Goal: Information Seeking & Learning: Learn about a topic

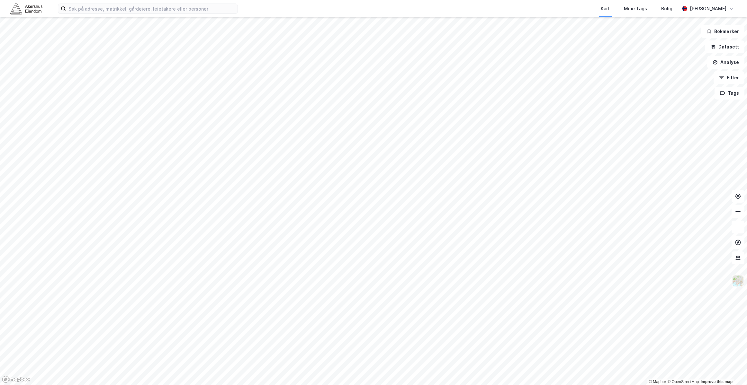
click at [741, 280] on img at bounding box center [737, 281] width 12 height 12
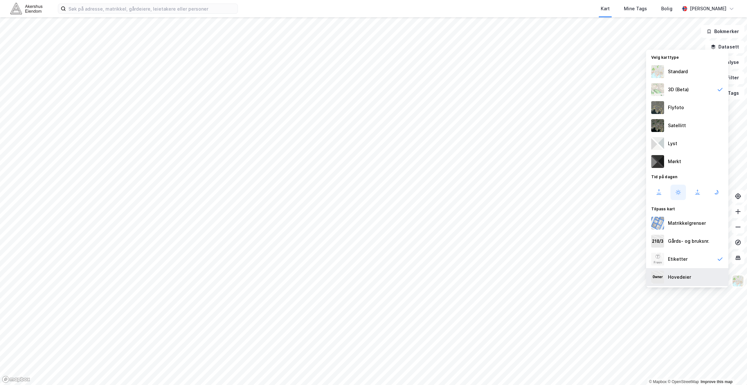
click at [693, 282] on div "Hovedeier" at bounding box center [687, 277] width 82 height 18
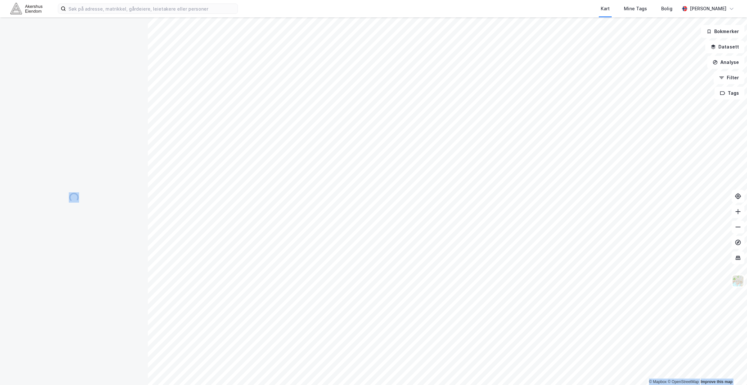
click at [327, 177] on div "© Mapbox © OpenStreetMap Improve this map Bokmerker Datasett Analyse Filter Tags" at bounding box center [373, 201] width 747 height 368
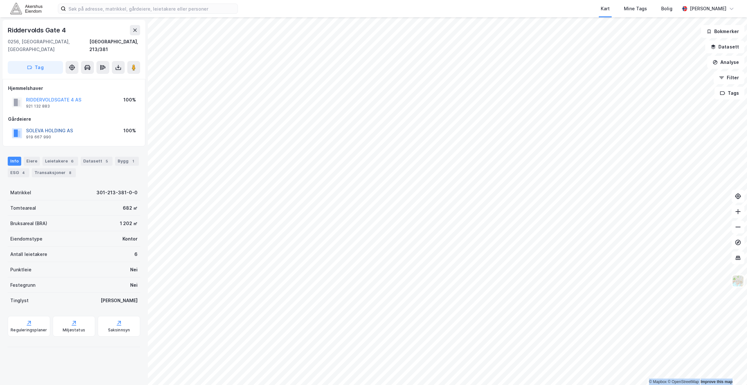
click at [0, 0] on button "SOLEVA HOLDING AS" at bounding box center [0, 0] width 0 height 0
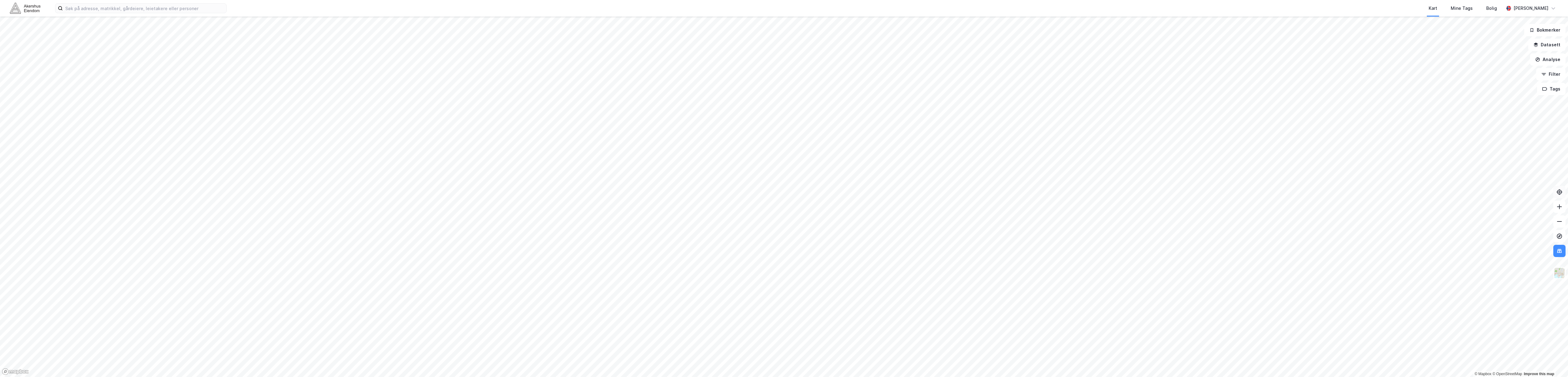
click at [711, 192] on icon at bounding box center [1559, 192] width 6 height 6
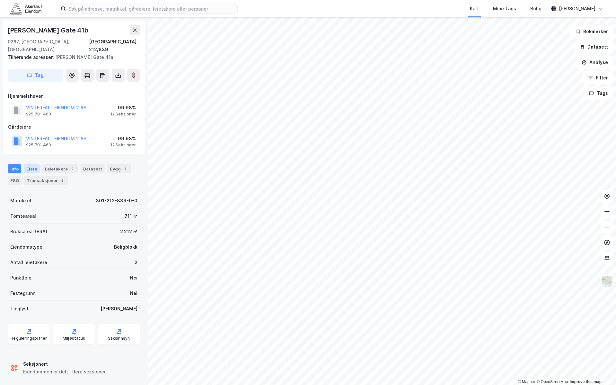
click at [27, 164] on div "Eiere" at bounding box center [32, 168] width 16 height 9
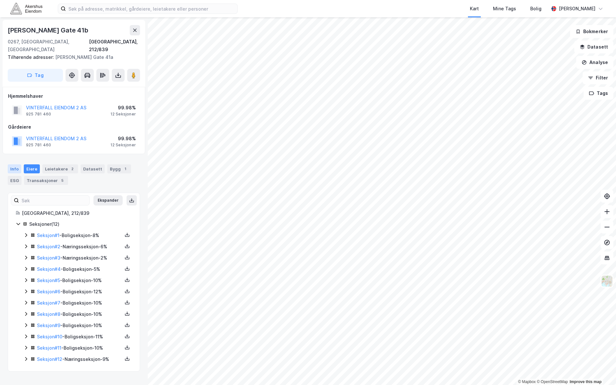
click at [18, 164] on div "Info" at bounding box center [14, 168] width 13 height 9
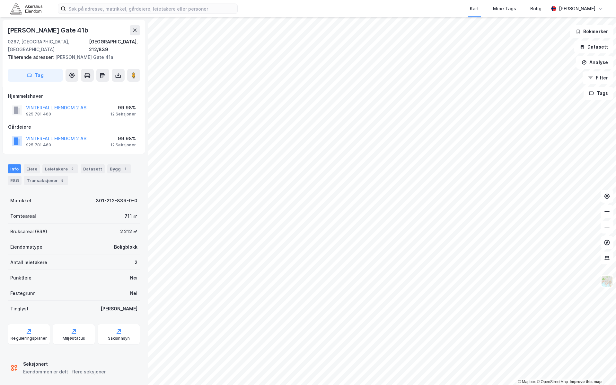
click at [51, 104] on div "VINTERFALL EIENDOM 2 AS" at bounding box center [56, 108] width 60 height 8
click at [0, 0] on button "VINTERFALL EIENDOM 2 AS" at bounding box center [0, 0] width 0 height 0
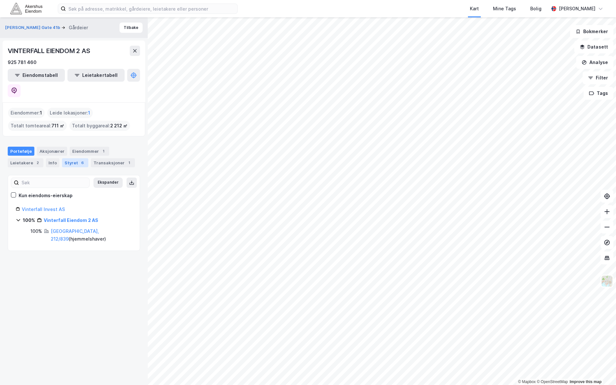
click at [72, 158] on div "Styret 6" at bounding box center [75, 162] width 26 height 9
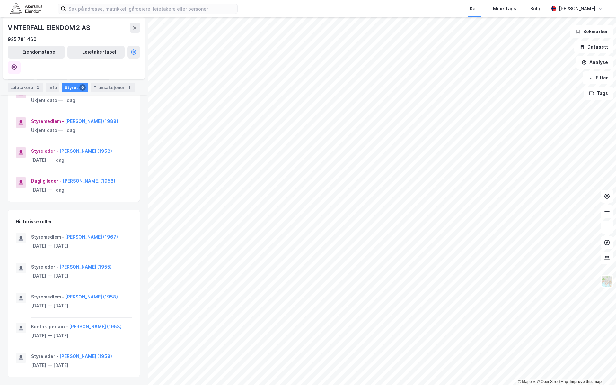
scroll to position [201, 0]
click at [145, 7] on input at bounding box center [152, 9] width 172 height 10
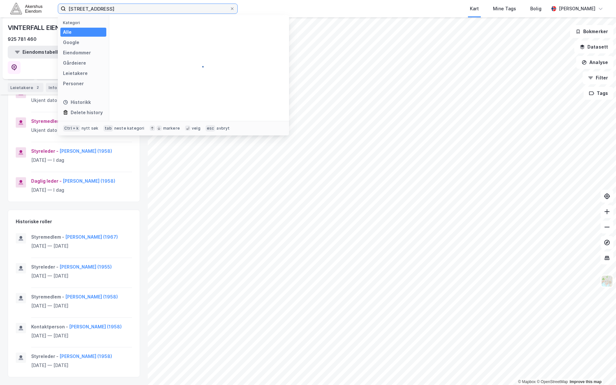
type input "[STREET_ADDRESS]"
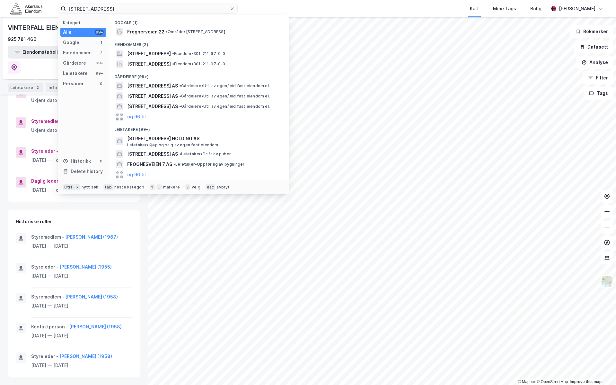
click at [208, 26] on div "Google (1)" at bounding box center [199, 21] width 180 height 12
click at [210, 30] on span "• Område • [STREET_ADDRESS]" at bounding box center [195, 31] width 59 height 5
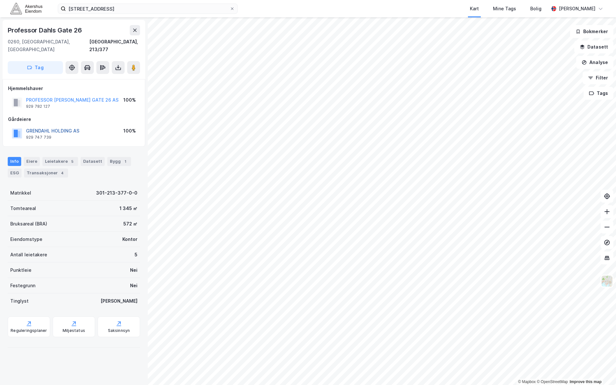
click at [0, 0] on button "GRENDAHL HOLDING AS" at bounding box center [0, 0] width 0 height 0
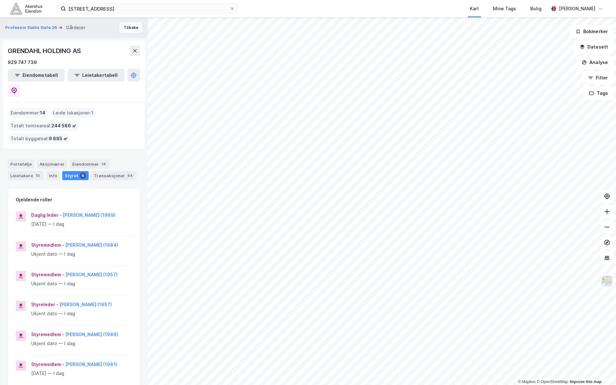
click at [129, 29] on button "Tilbake" at bounding box center [131, 27] width 23 height 10
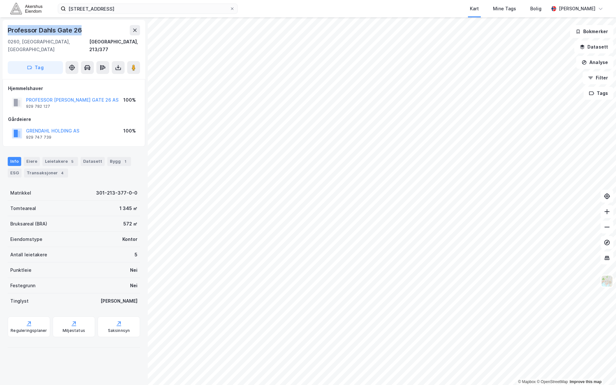
drag, startPoint x: 82, startPoint y: 31, endPoint x: 4, endPoint y: 33, distance: 77.5
click at [4, 33] on div "[STREET_ADDRESS]" at bounding box center [74, 49] width 143 height 59
copy div "Professor Dahls Gate 26"
click at [0, 0] on button "GRENDAHL HOLDING AS" at bounding box center [0, 0] width 0 height 0
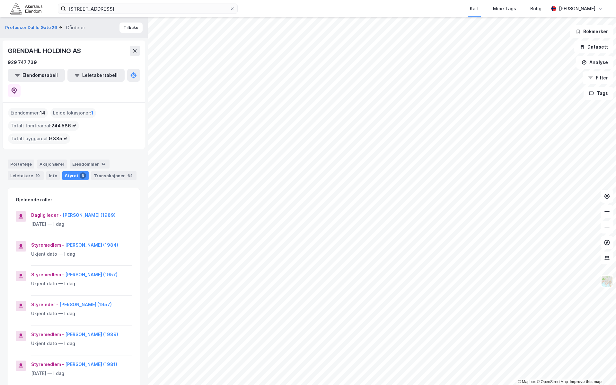
click at [37, 108] on div "Eiendommer : 14" at bounding box center [28, 113] width 40 height 10
click at [46, 108] on div "Eiendommer : 14" at bounding box center [28, 113] width 40 height 10
click at [74, 159] on div "Eiendommer 14" at bounding box center [90, 163] width 40 height 9
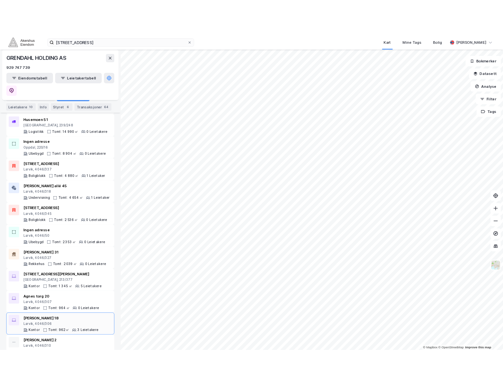
scroll to position [183, 0]
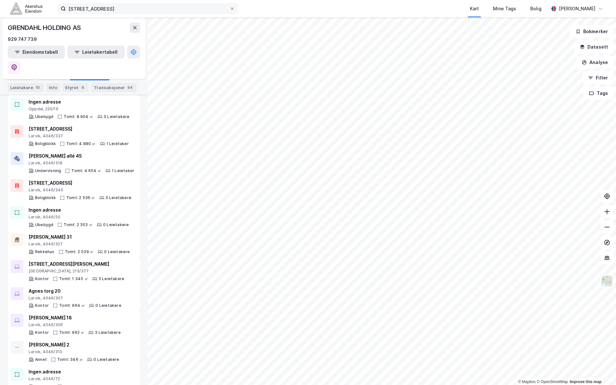
click at [233, 12] on label "[STREET_ADDRESS]" at bounding box center [148, 9] width 180 height 10
click at [230, 12] on input "[STREET_ADDRESS]" at bounding box center [148, 9] width 164 height 10
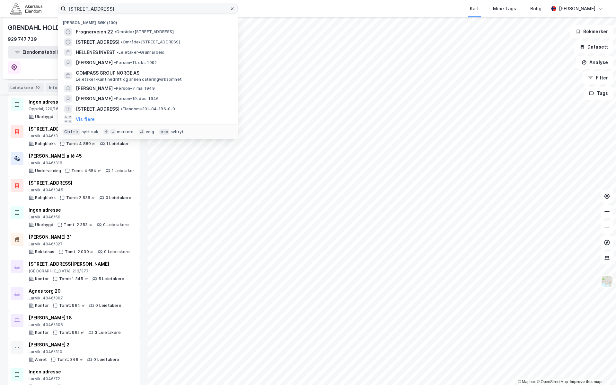
click at [231, 7] on icon at bounding box center [232, 9] width 4 height 4
click at [230, 7] on input "[STREET_ADDRESS]" at bounding box center [148, 9] width 164 height 10
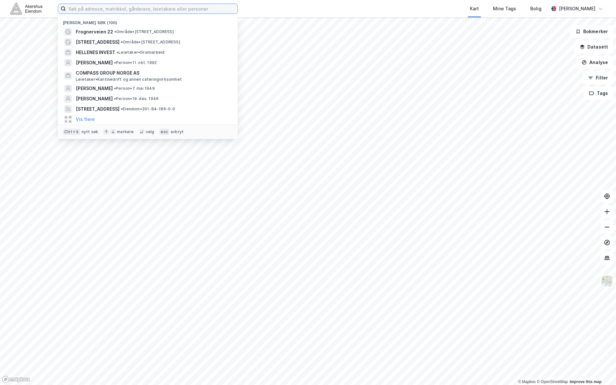
click at [207, 5] on input at bounding box center [152, 9] width 172 height 10
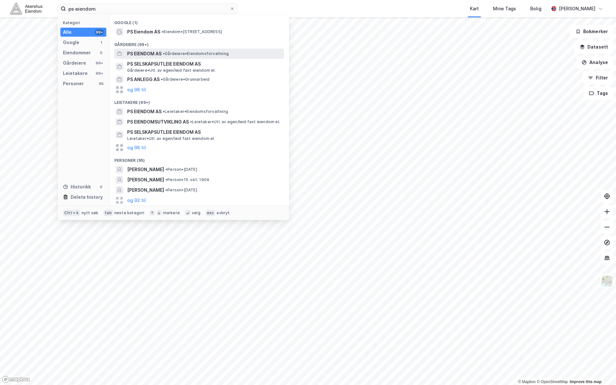
click at [177, 55] on span "• Gårdeiere • Eiendomsforvaltning" at bounding box center [196, 53] width 66 height 5
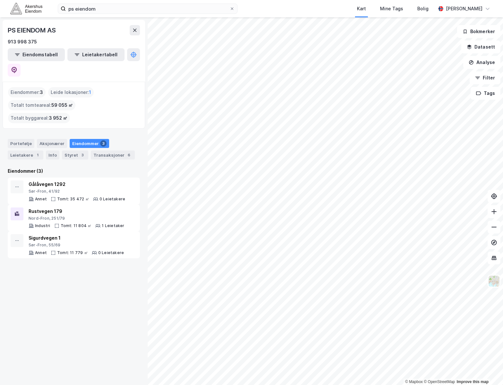
click at [96, 2] on div "ps eiendom [GEOGRAPHIC_DATA] Tags Bolig [PERSON_NAME]" at bounding box center [251, 8] width 503 height 17
click at [95, 6] on input "ps eiendom" at bounding box center [148, 9] width 164 height 10
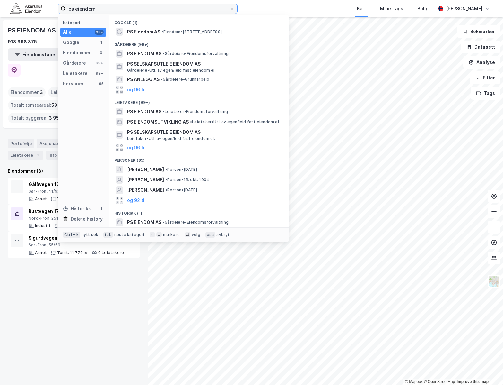
click at [95, 6] on input "ps eiendom" at bounding box center [148, 9] width 164 height 10
type input "røa"
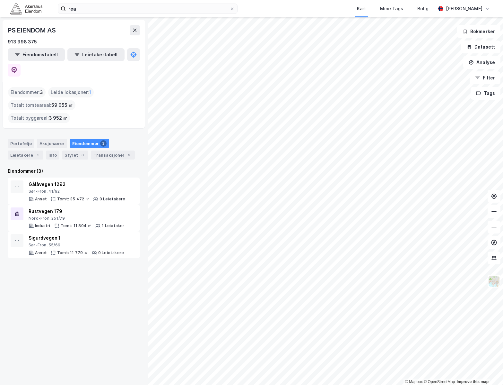
click at [21, 6] on img at bounding box center [26, 8] width 32 height 11
